Goal: Entertainment & Leisure: Consume media (video, audio)

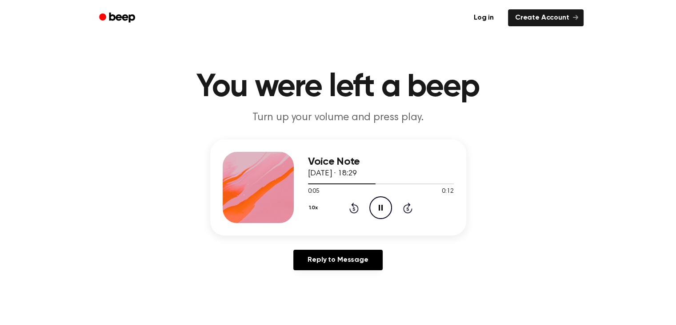
click at [353, 207] on icon at bounding box center [354, 209] width 2 height 4
click at [380, 206] on icon at bounding box center [381, 207] width 4 height 6
click at [375, 208] on icon "Play Audio" at bounding box center [380, 207] width 23 height 23
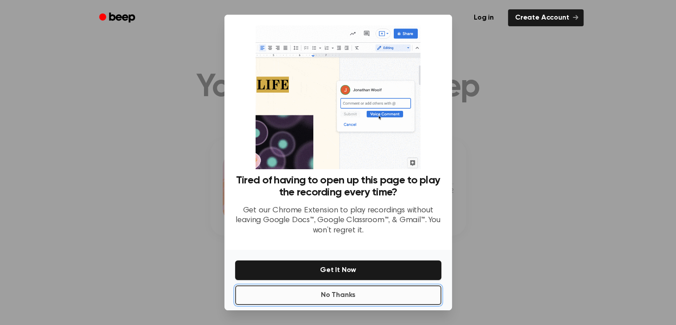
click at [341, 299] on button "No Thanks" at bounding box center [338, 295] width 206 height 20
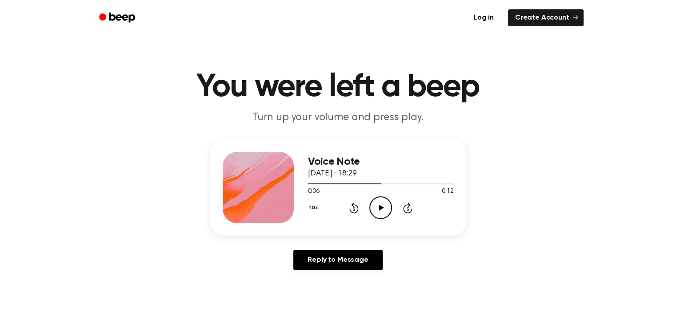
click at [372, 205] on icon "Play Audio" at bounding box center [380, 207] width 23 height 23
click at [310, 183] on div at bounding box center [381, 183] width 146 height 1
click at [379, 198] on icon "Play Audio" at bounding box center [380, 207] width 23 height 23
click at [390, 182] on div at bounding box center [381, 183] width 146 height 7
click at [382, 204] on icon "Play Audio" at bounding box center [380, 207] width 23 height 23
